Goal: Find specific page/section: Find specific page/section

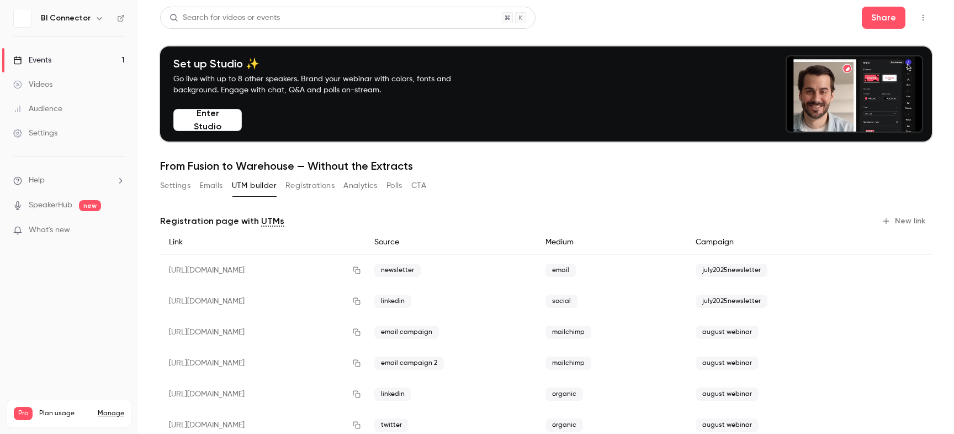
scroll to position [124, 0]
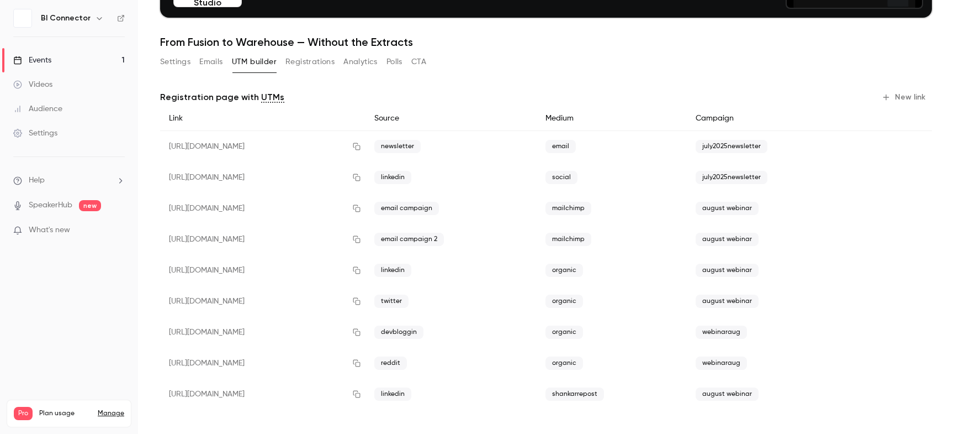
click at [209, 61] on button "Emails" at bounding box center [210, 62] width 23 height 18
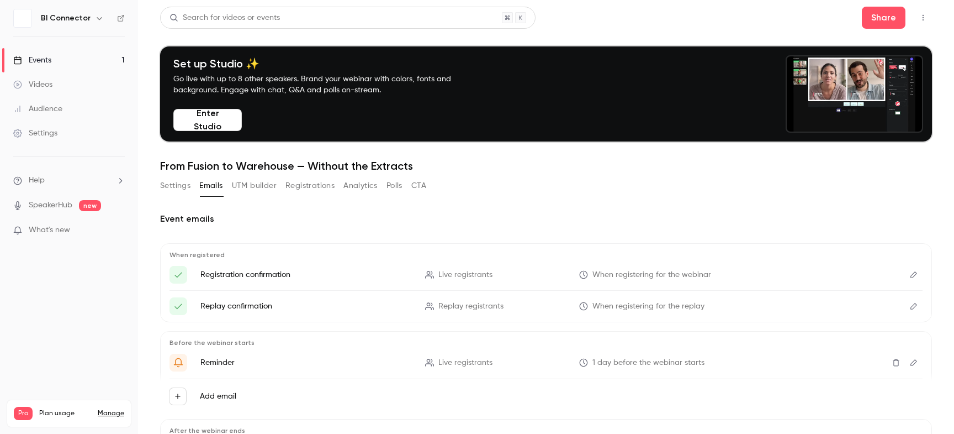
click at [300, 188] on button "Registrations" at bounding box center [310, 186] width 49 height 18
